Goal: Task Accomplishment & Management: Use online tool/utility

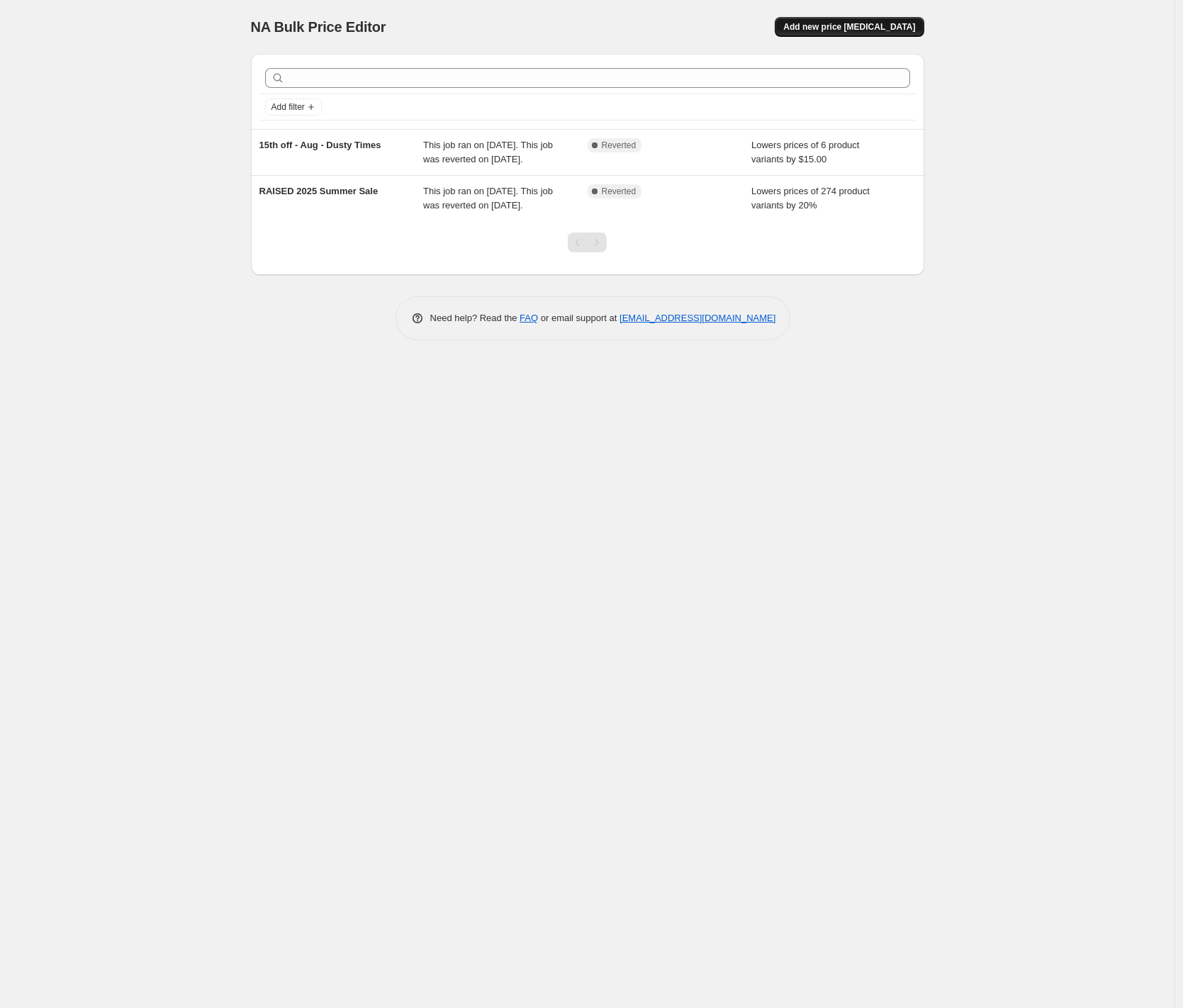
click at [838, 28] on span "Add new price [MEDICAL_DATA]" at bounding box center [849, 26] width 131 height 11
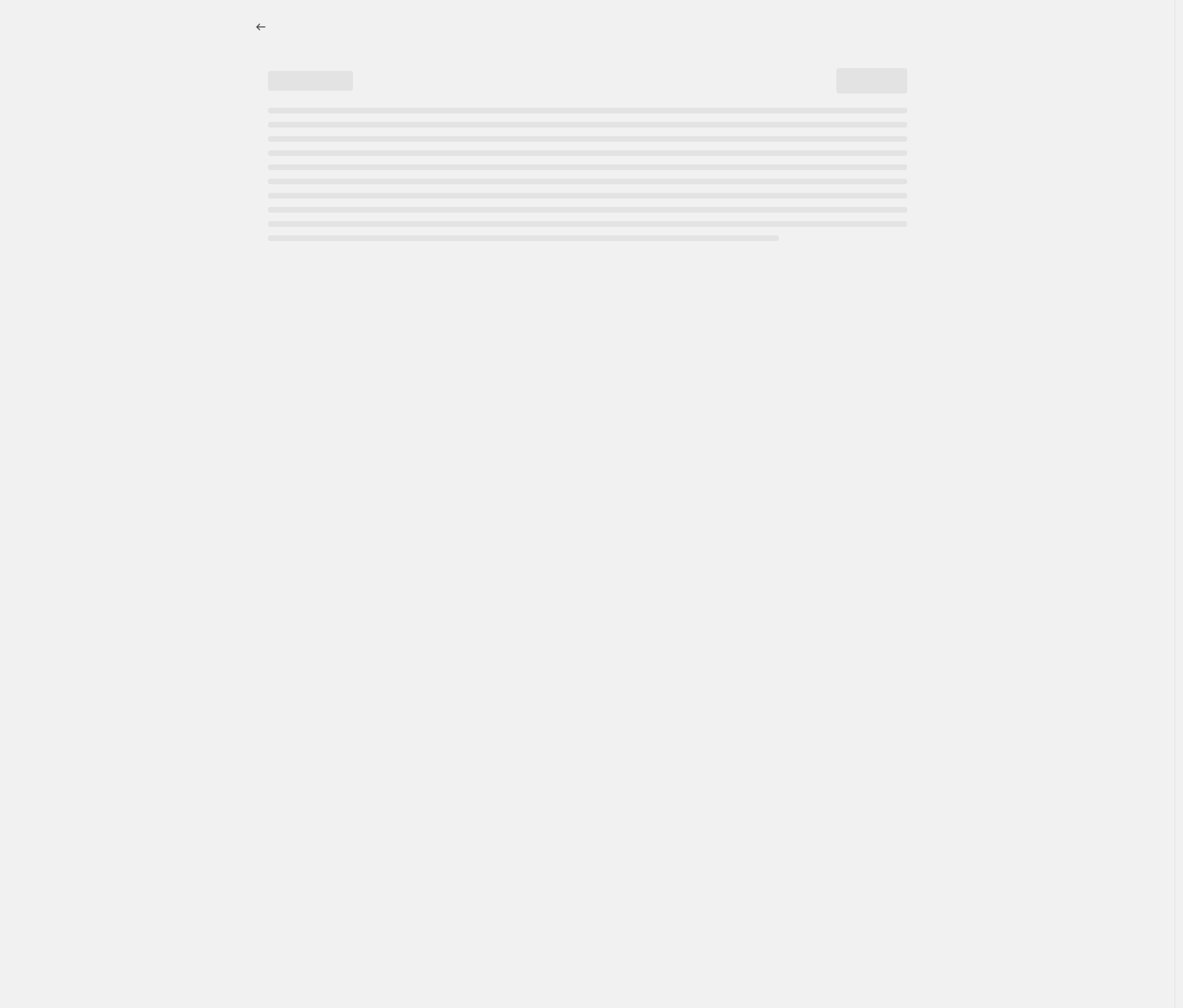
select select "percentage"
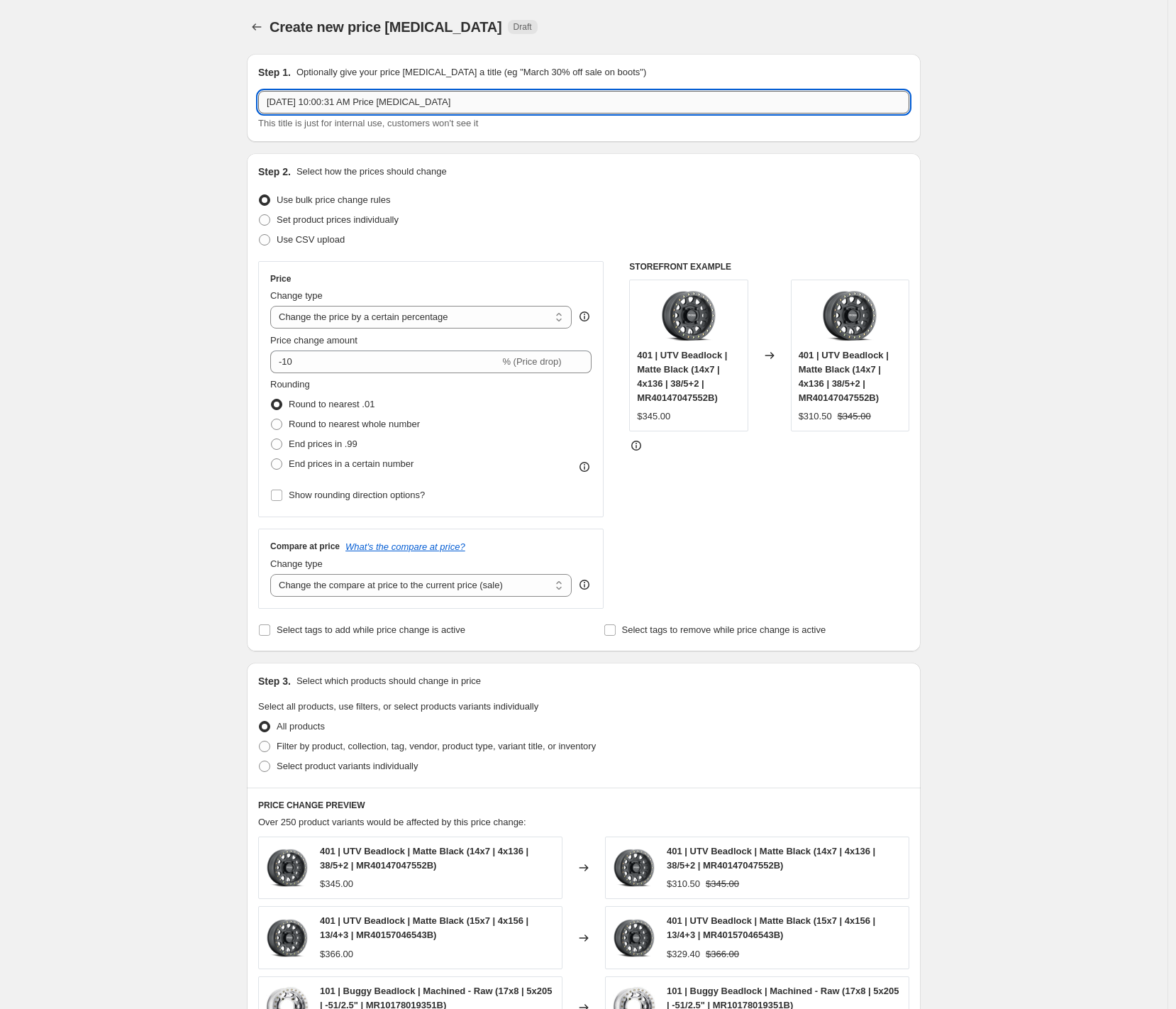
click at [494, 95] on input "[DATE] 10:00:31 AM Price [MEDICAL_DATA]" at bounding box center [584, 102] width 652 height 23
click at [316, 106] on input "15 Year Summer September Sale" at bounding box center [584, 102] width 652 height 23
click at [316, 105] on input "15 Year Summer September Sale" at bounding box center [584, 102] width 652 height 23
type input "15 Year September Sale"
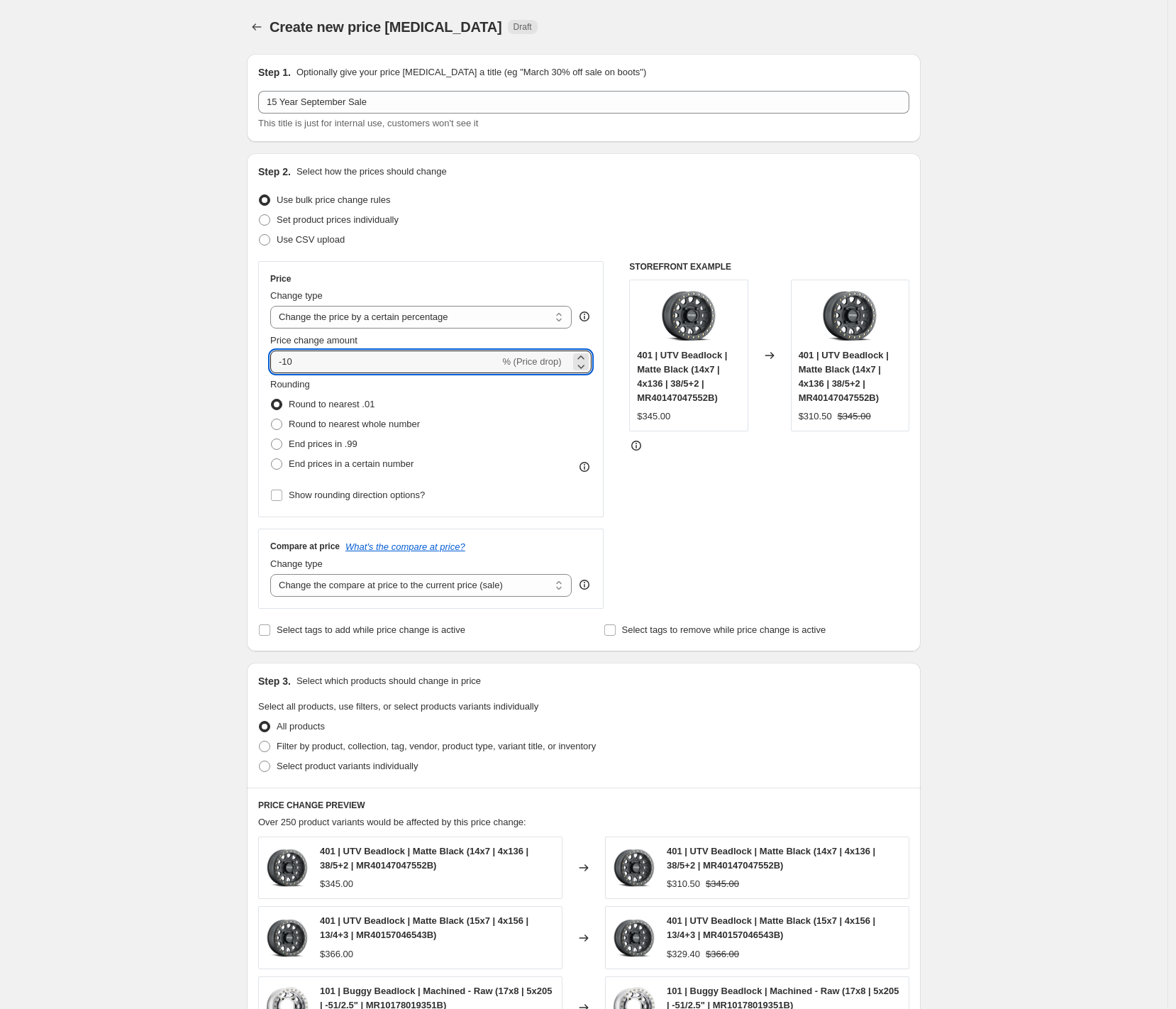
drag, startPoint x: 323, startPoint y: 362, endPoint x: 189, endPoint y: 355, distance: 134.2
click at [189, 355] on div "Create new price [MEDICAL_DATA]. This page is ready Create new price [MEDICAL_D…" at bounding box center [584, 720] width 1168 height 1441
type input "-15"
click at [171, 357] on div "Create new price [MEDICAL_DATA]. This page is ready Create new price [MEDICAL_D…" at bounding box center [584, 720] width 1168 height 1441
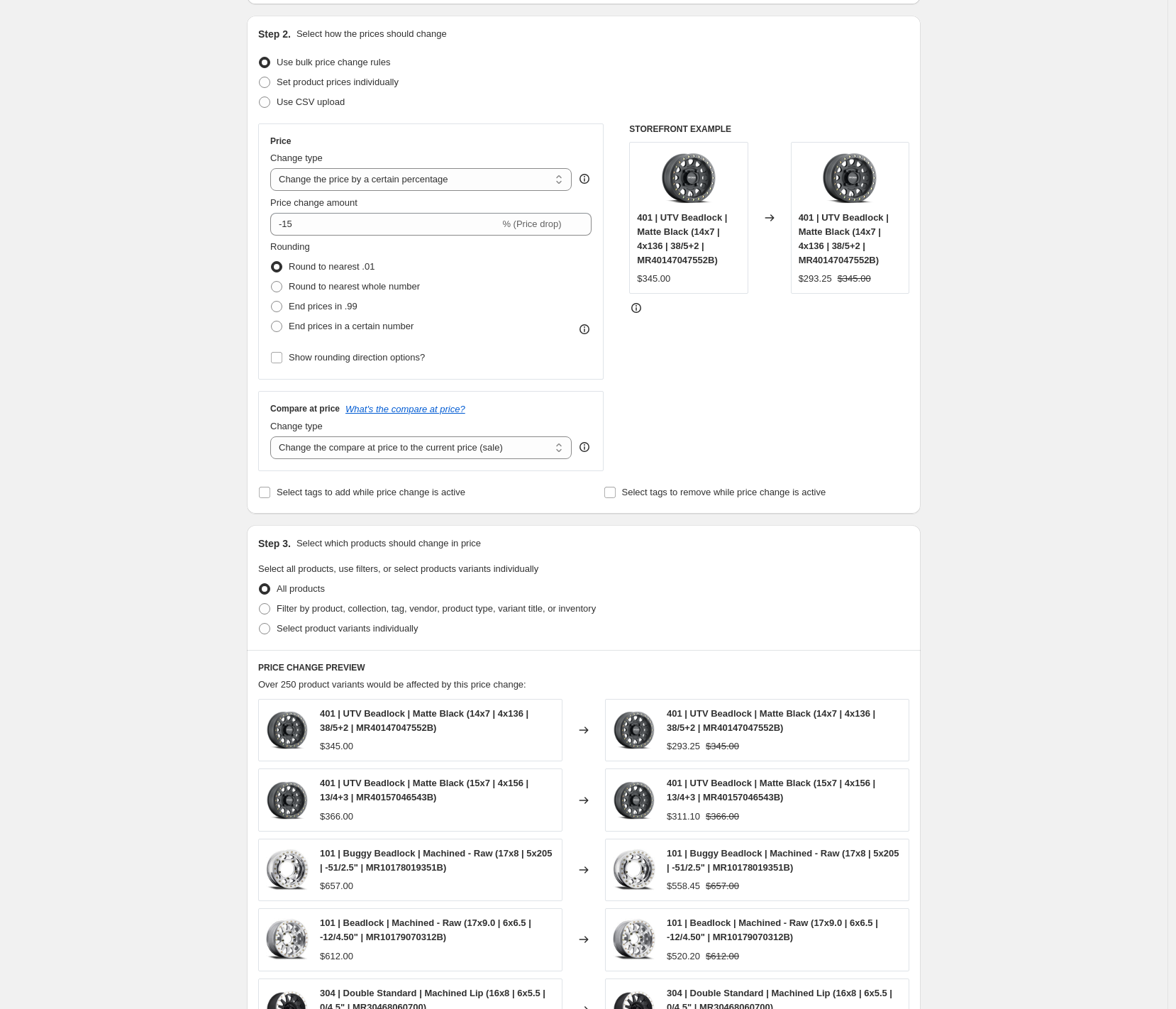
scroll to position [361, 0]
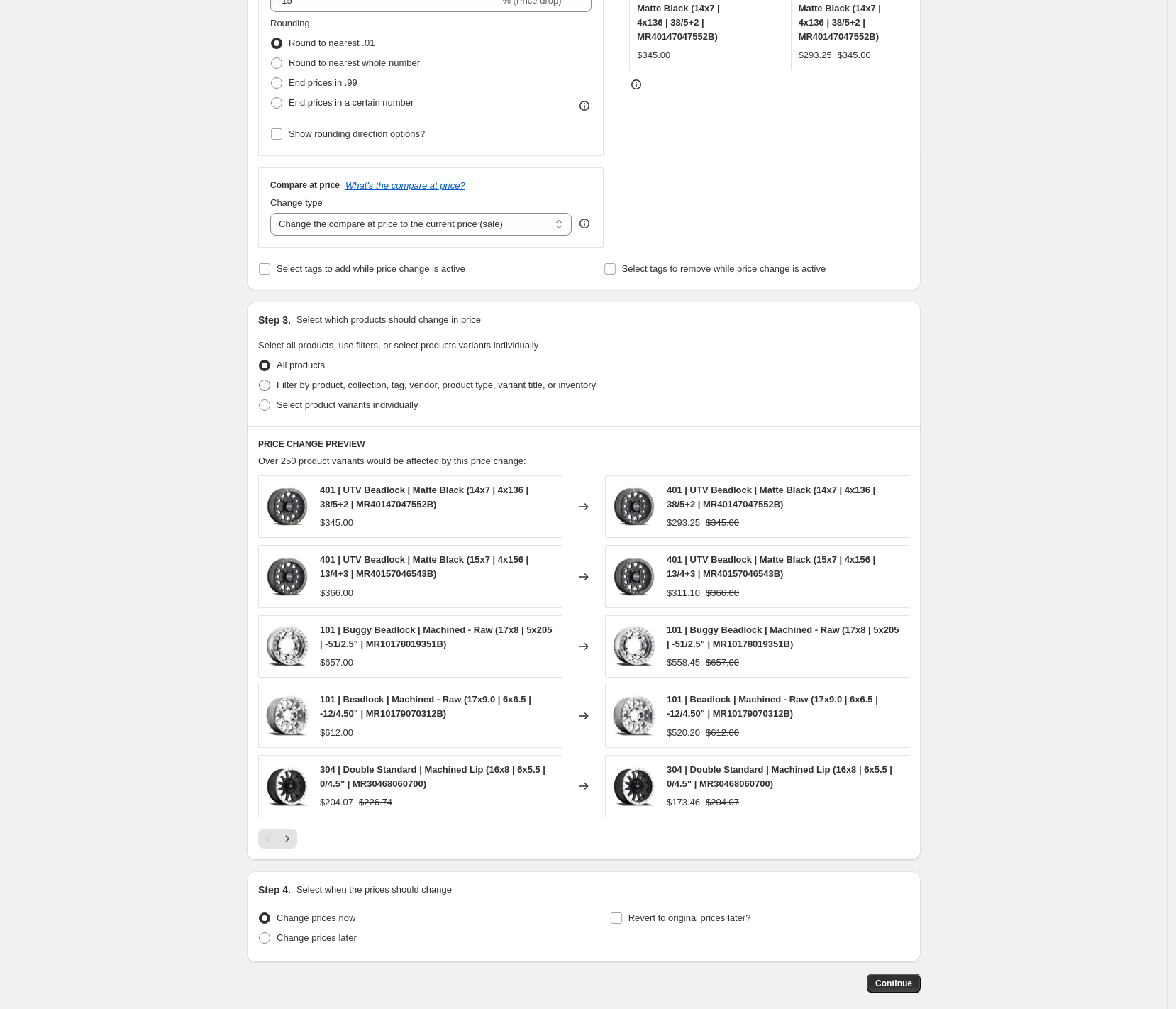
click at [316, 386] on span "Filter by product, collection, tag, vendor, product type, variant title, or inv…" at bounding box center [436, 385] width 320 height 11
click at [260, 380] on input "Filter by product, collection, tag, vendor, product type, variant title, or inv…" at bounding box center [259, 380] width 1 height 1
radio input "true"
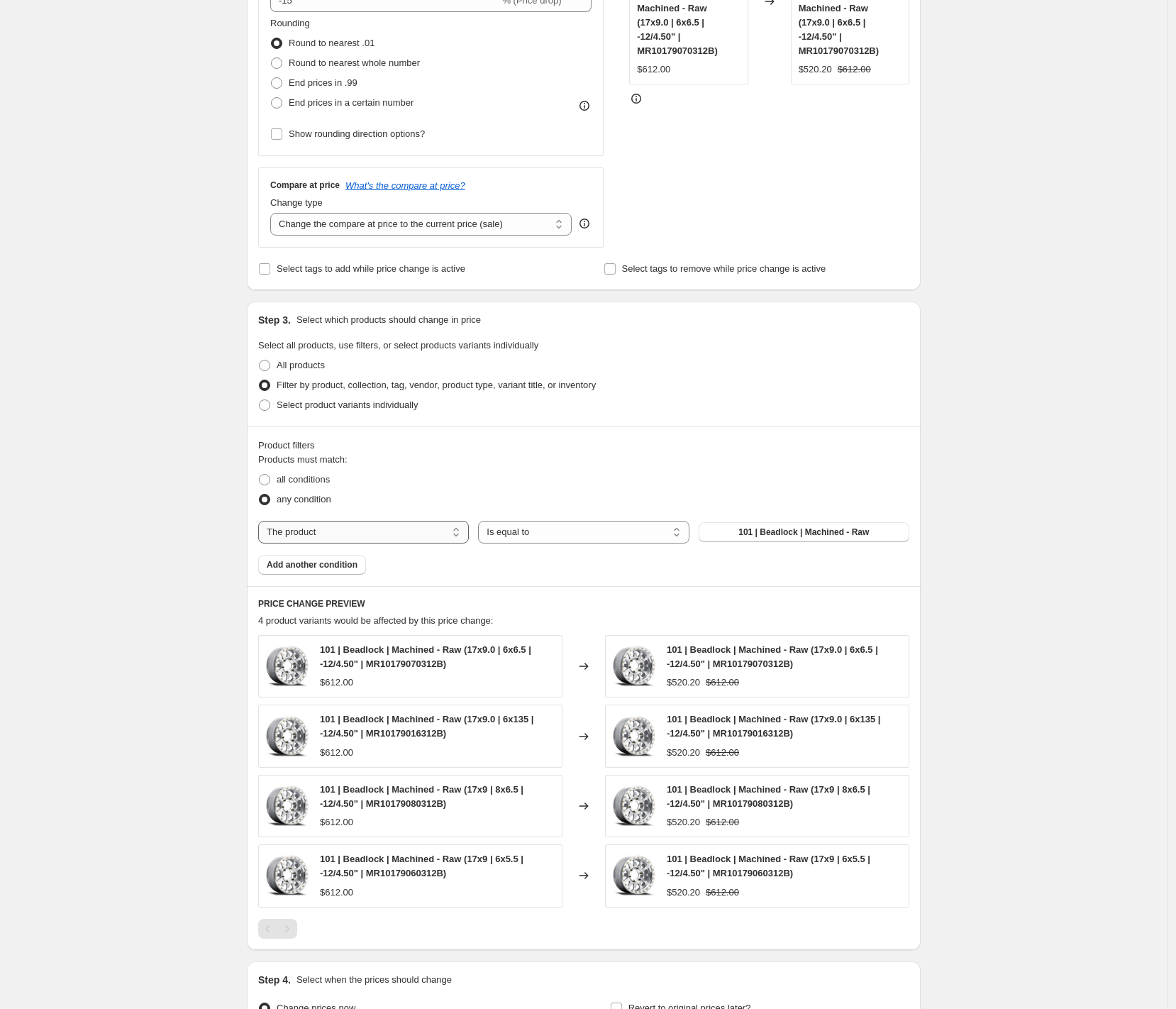
click at [413, 533] on select "The product The product's collection The product's tag The product's vendor The…" at bounding box center [364, 532] width 211 height 23
click at [283, 479] on span "all conditions" at bounding box center [303, 479] width 53 height 11
click at [260, 475] on input "all conditions" at bounding box center [259, 474] width 1 height 1
radio input "true"
click at [400, 531] on select "The product The product's collection The product's tag The product's vendor The…" at bounding box center [364, 532] width 211 height 23
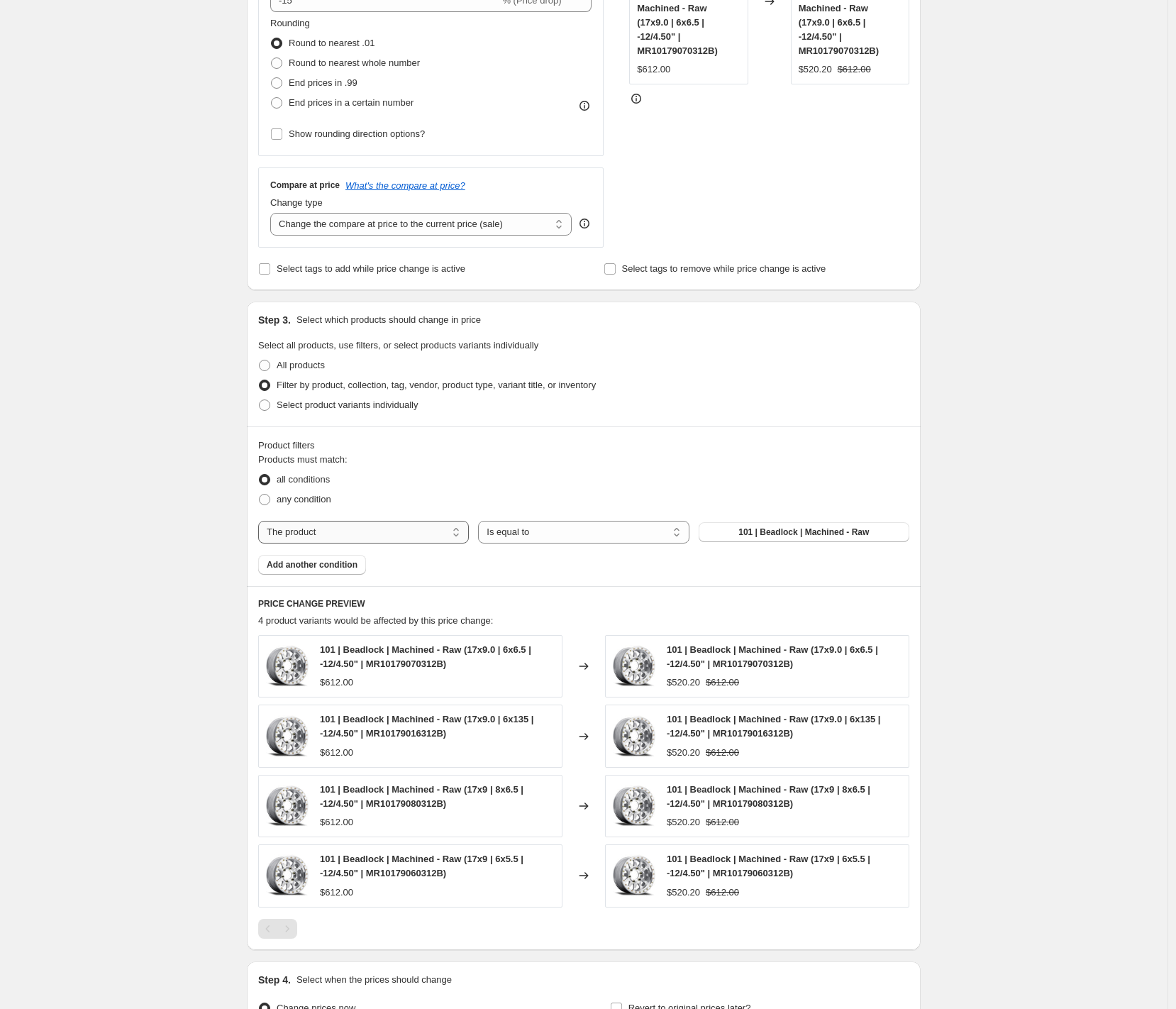
select select "collection"
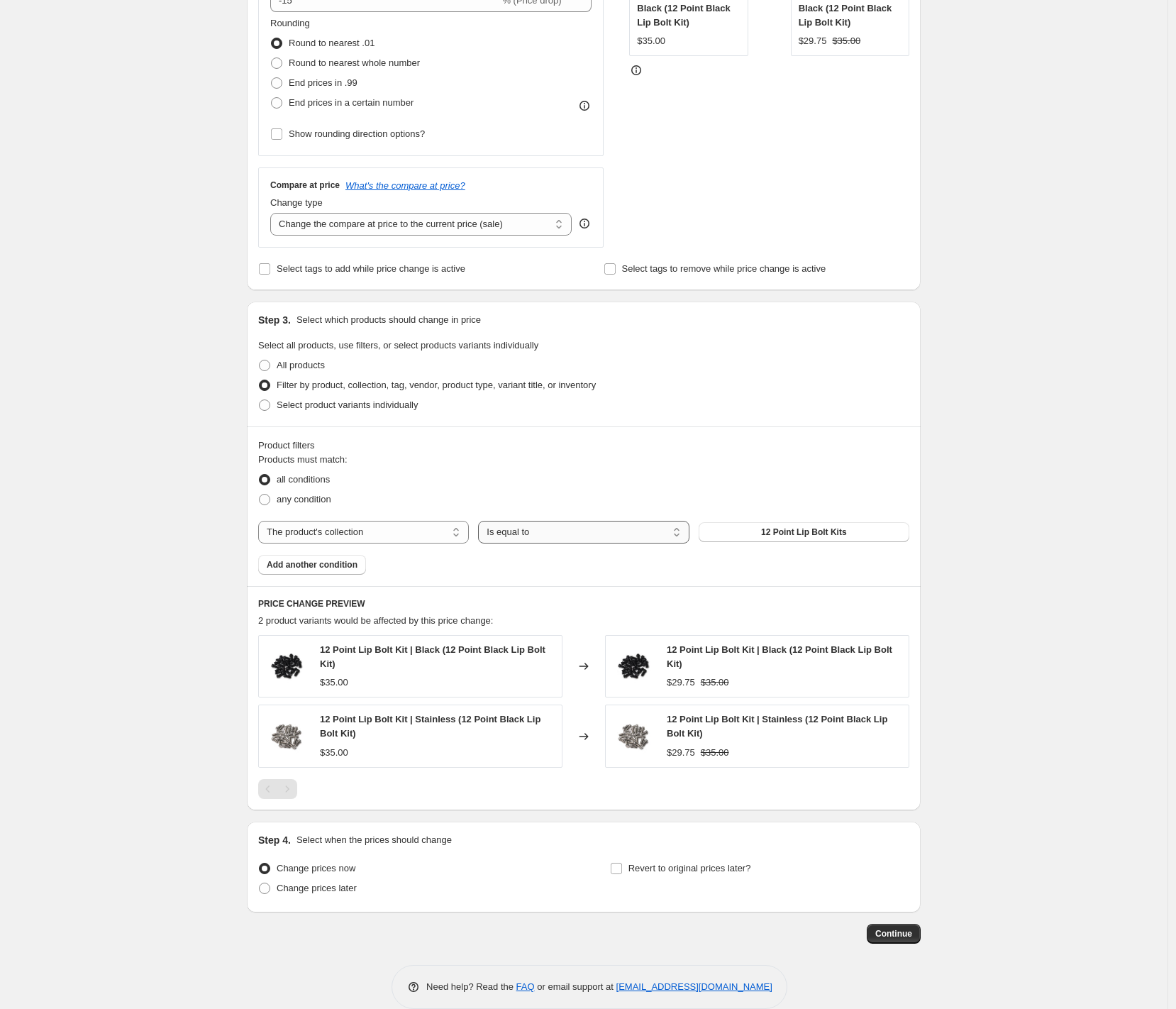
click at [549, 532] on select "Is equal to Is not equal to" at bounding box center [584, 532] width 211 height 23
select select "not_equal"
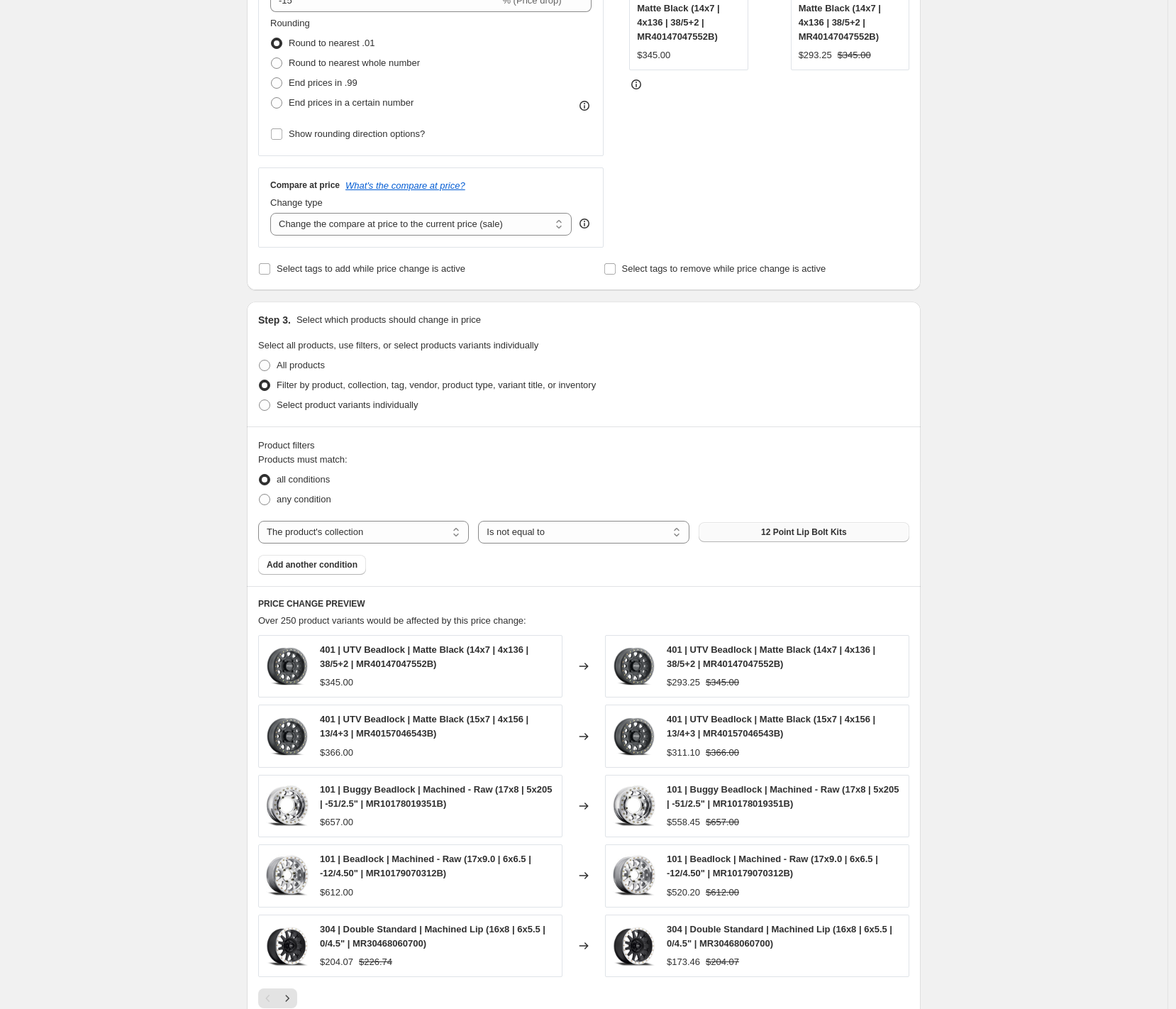
click at [779, 534] on span "12 Point Lip Bolt Kits" at bounding box center [803, 531] width 86 height 11
click at [301, 569] on span "Add another condition" at bounding box center [312, 564] width 91 height 11
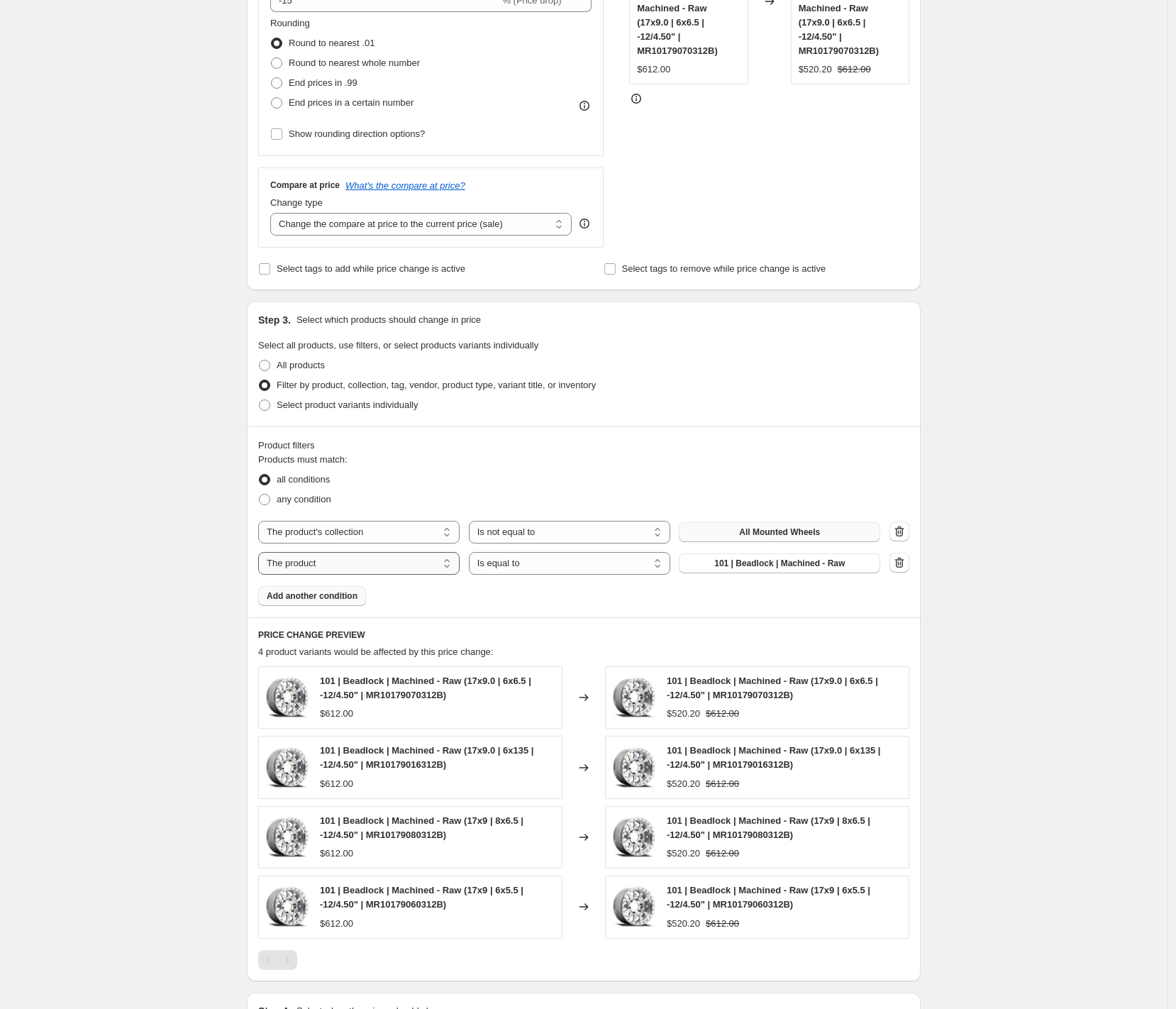
click at [394, 563] on select "The product The product's collection The product's tag The product's vendor The…" at bounding box center [359, 563] width 201 height 23
select select "tag"
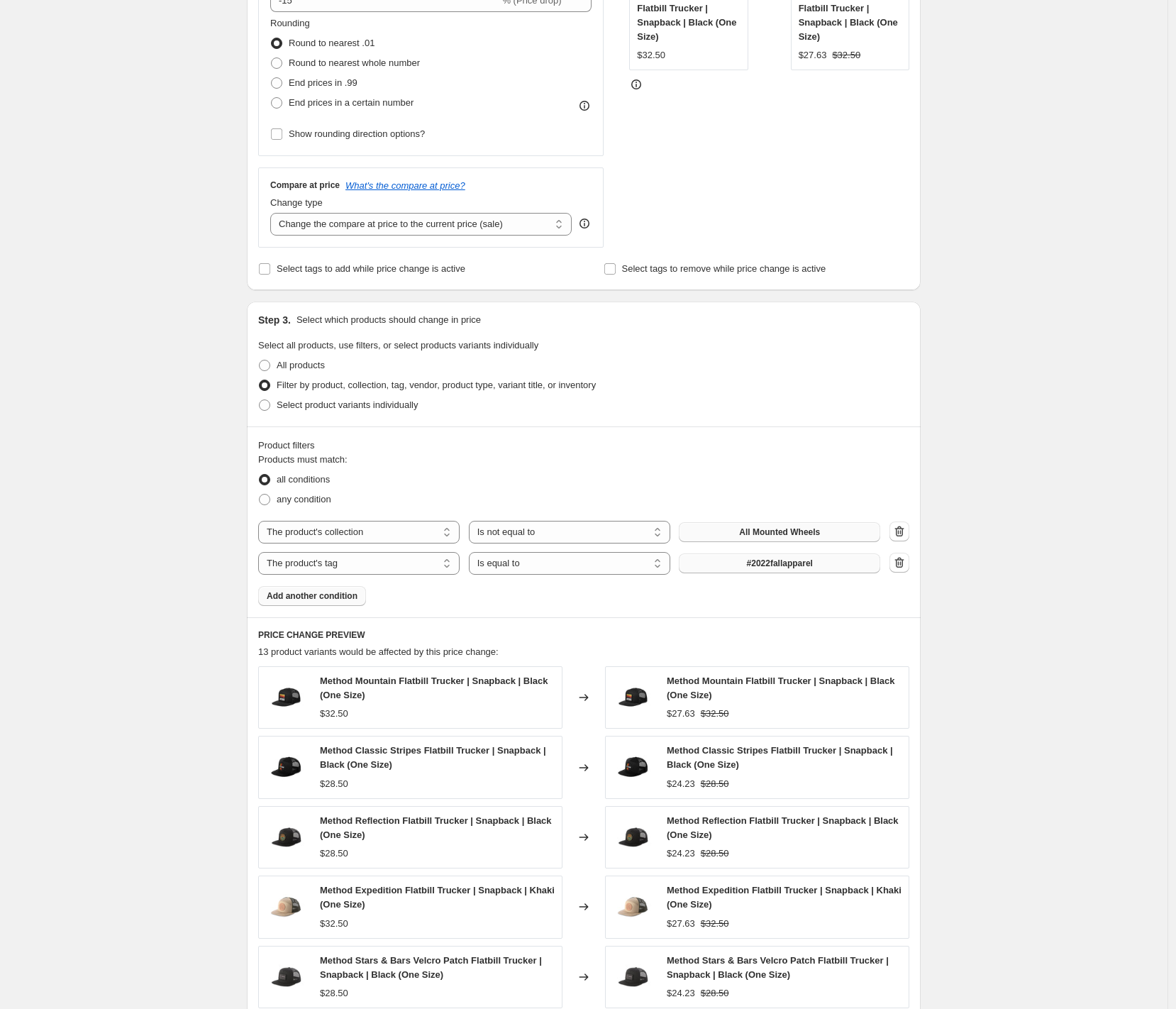
click at [803, 563] on span "#2022fallapparel" at bounding box center [780, 563] width 66 height 11
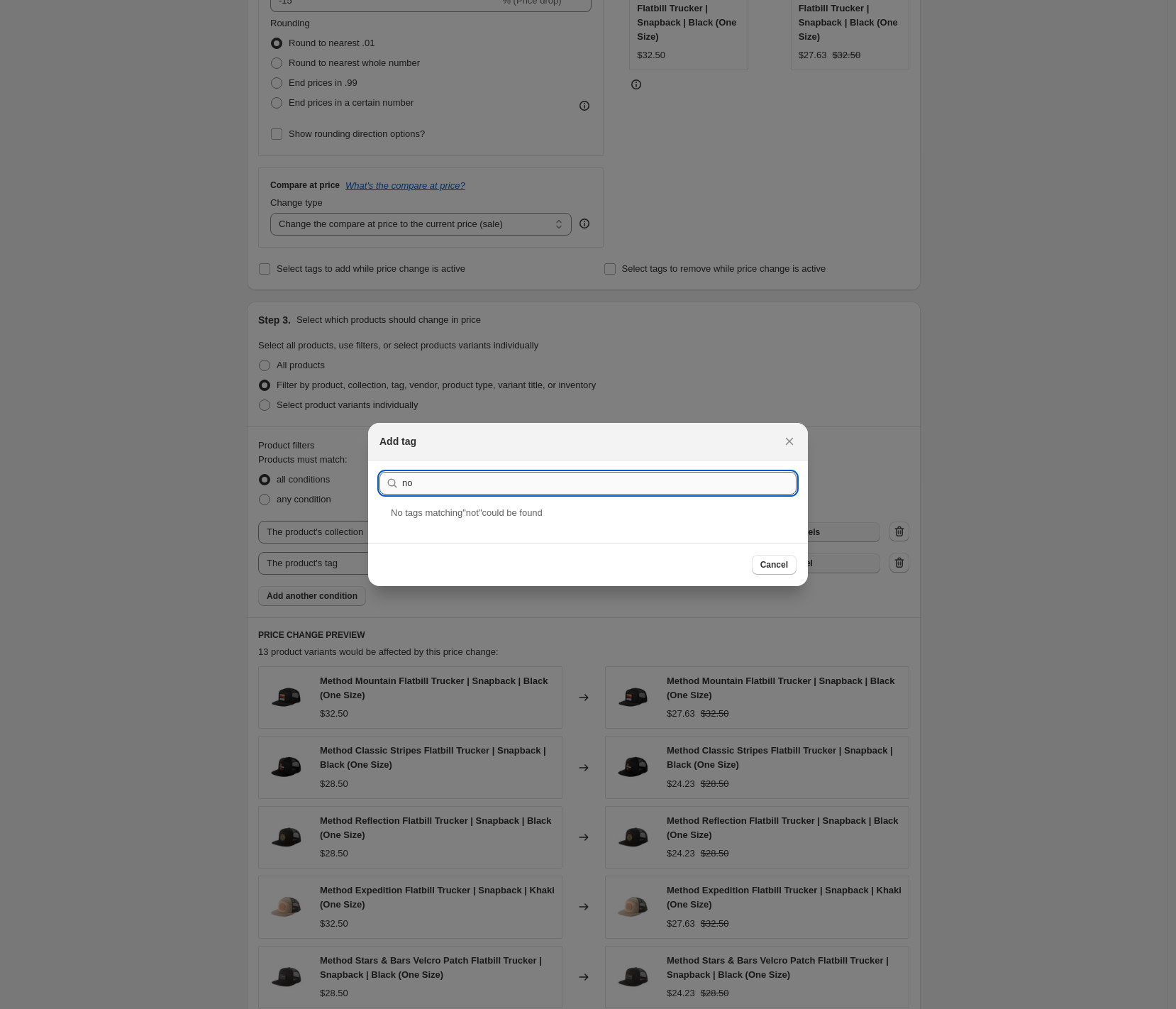
type input "n"
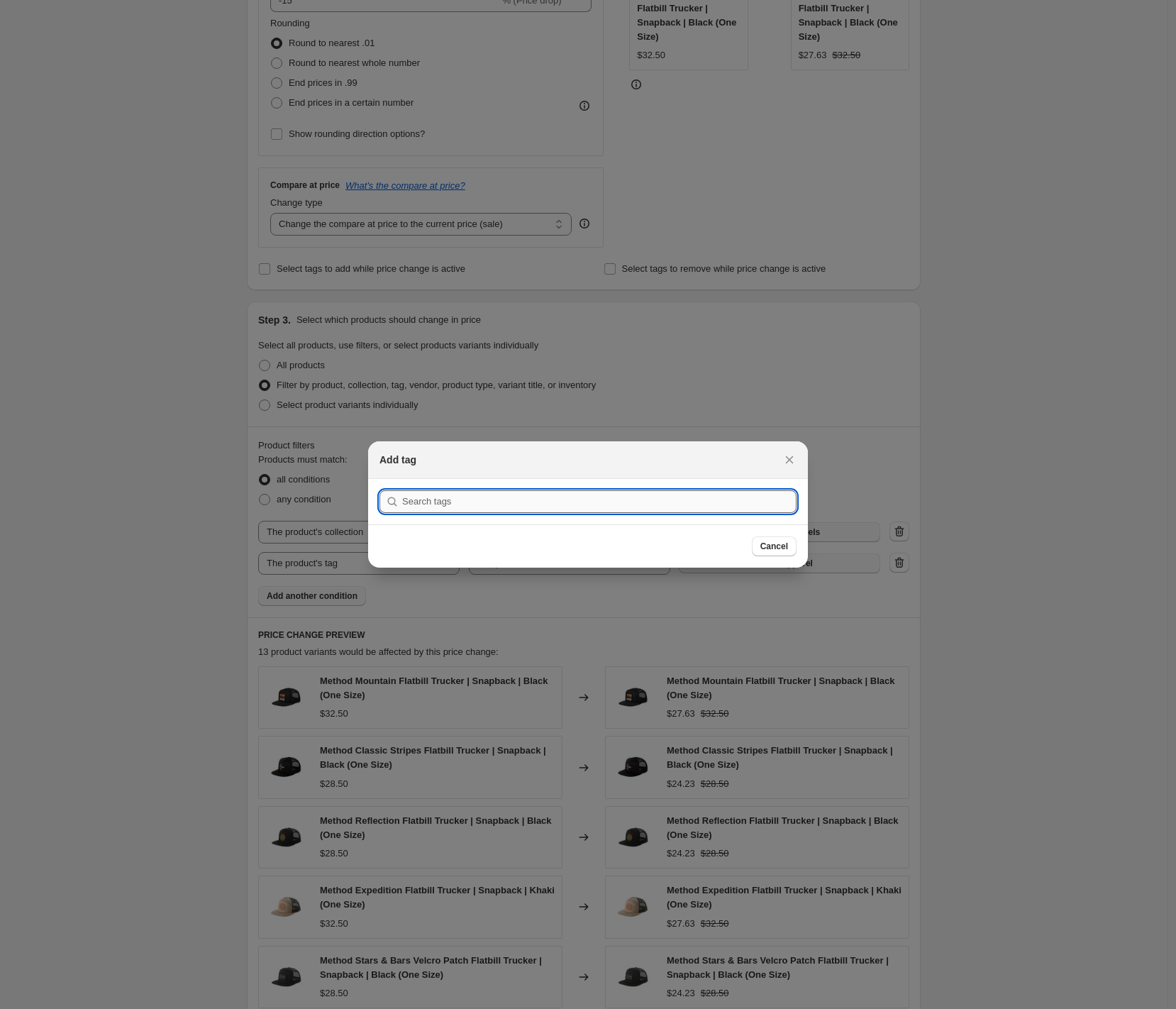
click at [464, 504] on input ":r2h:" at bounding box center [599, 501] width 395 height 23
paste input "#2025SEPTEMBERSALE"
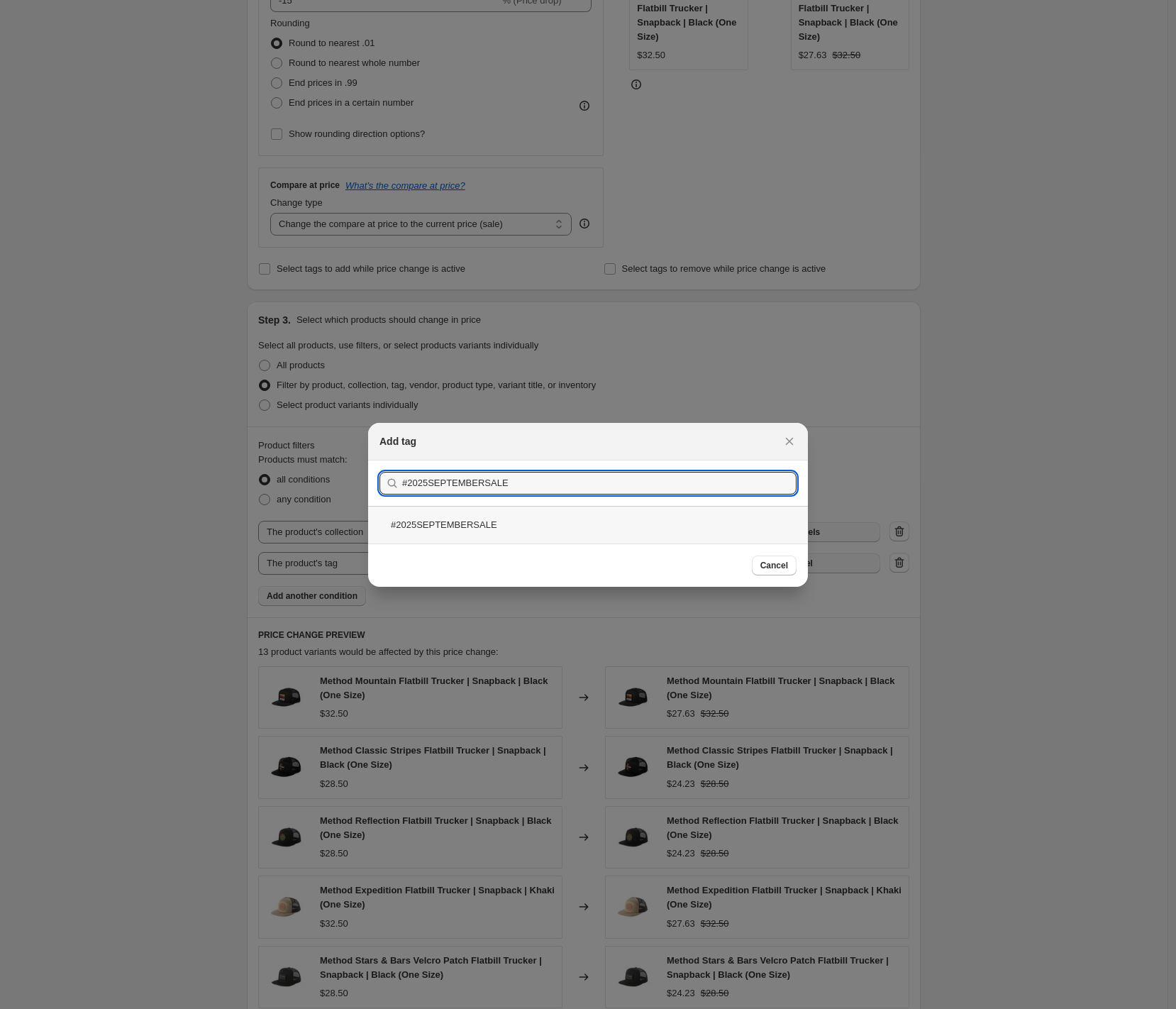
type input "#2025SEPTEMBERSALE"
click at [471, 524] on div "#2025SEPTEMBERSALE" at bounding box center [588, 524] width 440 height 38
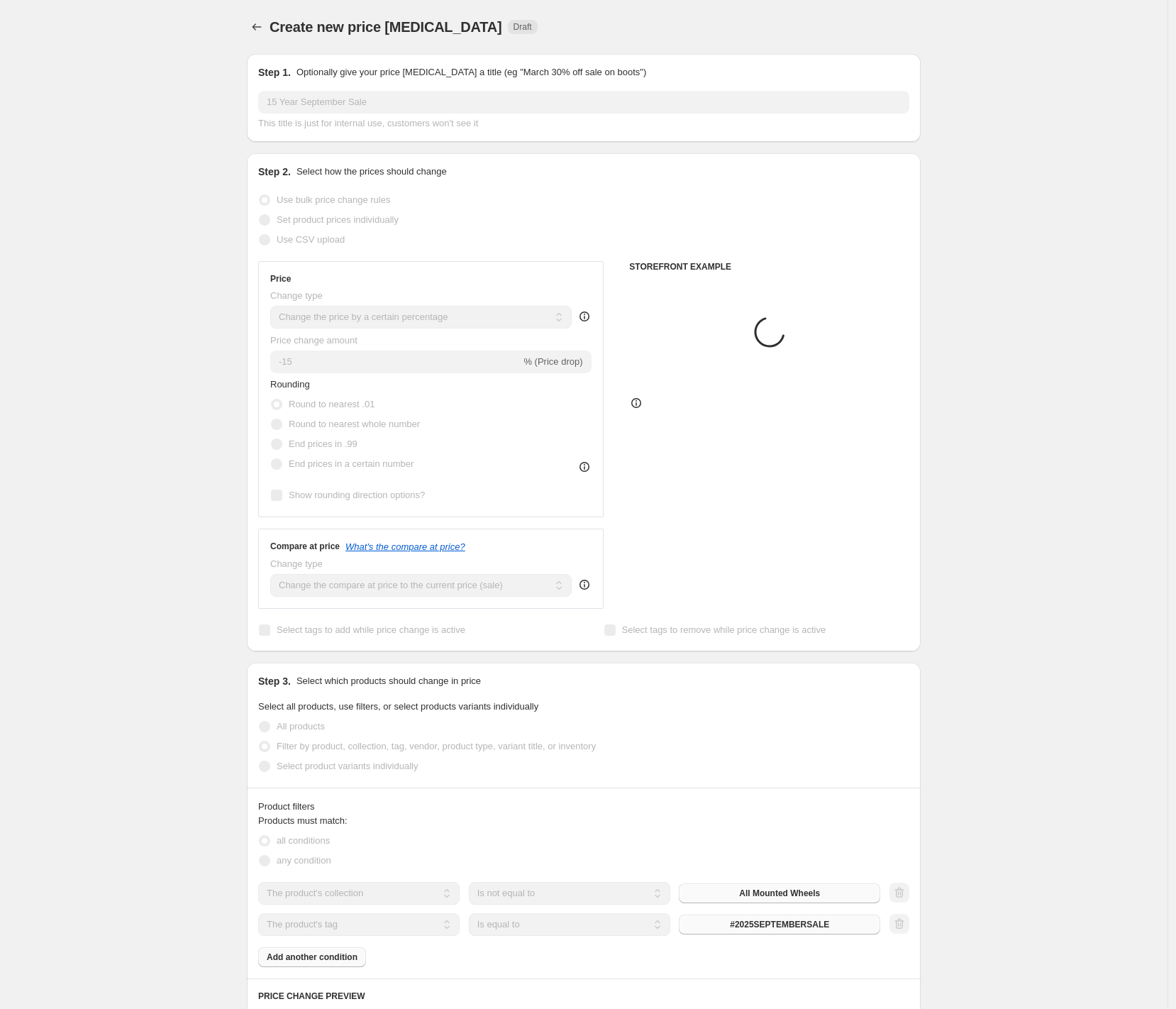
scroll to position [361, 0]
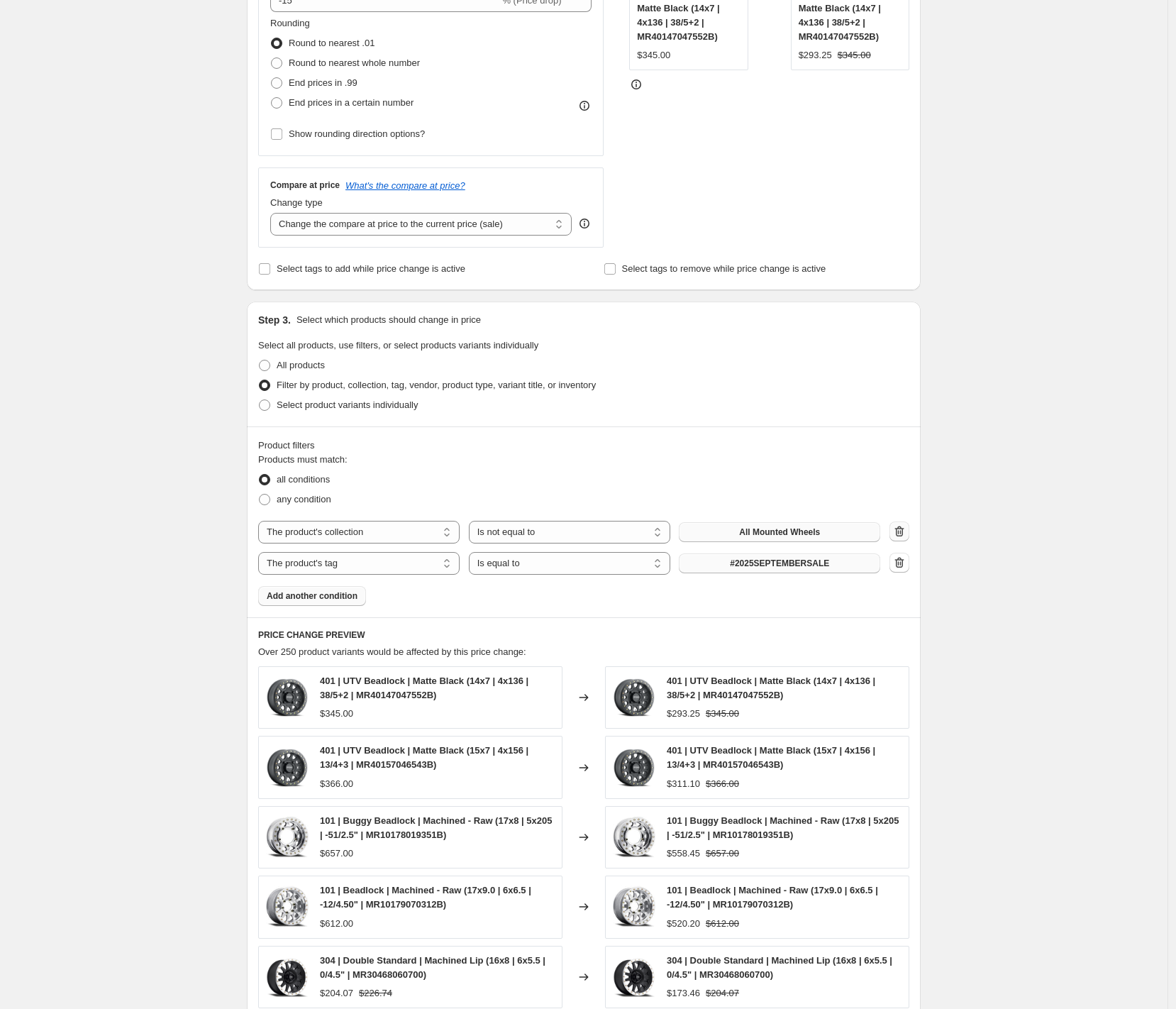
click at [905, 529] on icon "button" at bounding box center [900, 531] width 14 height 14
select select "tag"
select select "equal"
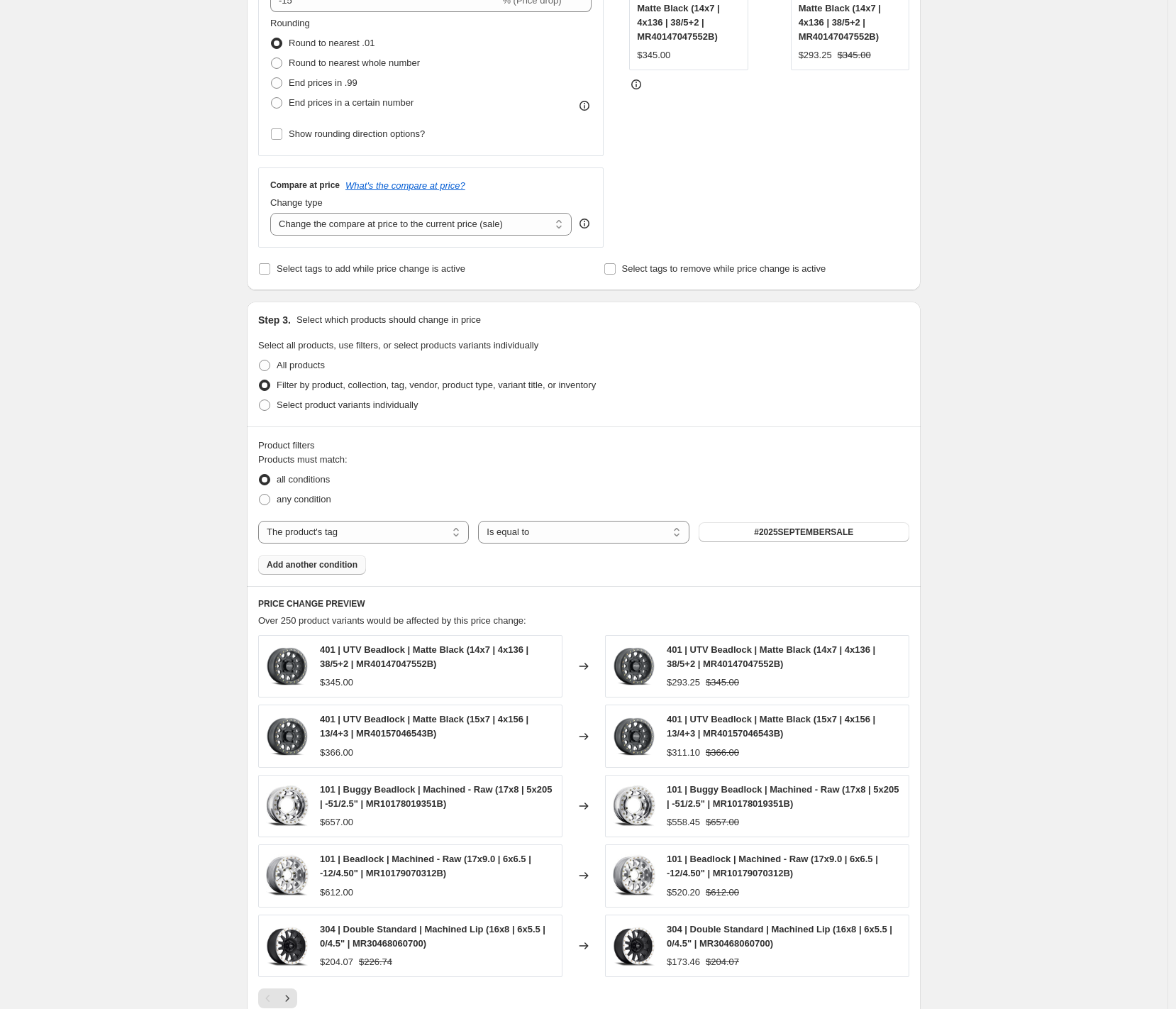
drag, startPoint x: 941, startPoint y: 594, endPoint x: 2636, endPoint y: 1219, distance: 1806.6
click at [1176, 648] on html "Home Settings Plans Skip to content Create new price [MEDICAL_DATA]. This page …" at bounding box center [588, 143] width 1176 height 1009
